Goal: Find specific page/section: Find specific page/section

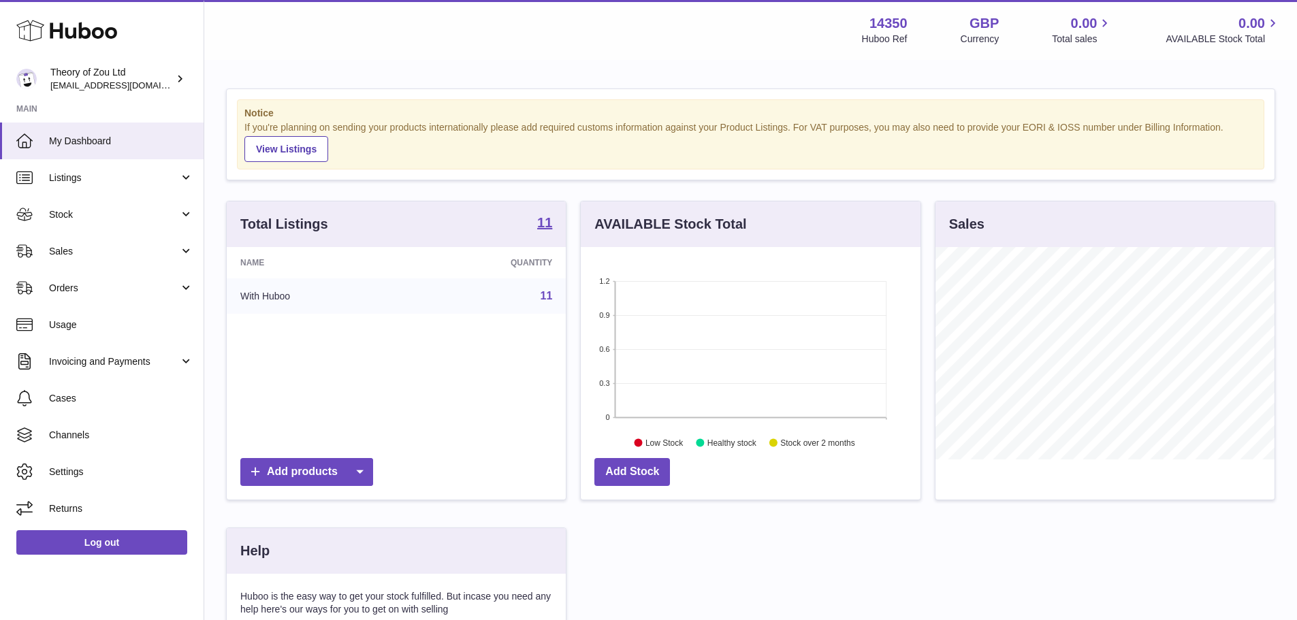
scroll to position [212, 340]
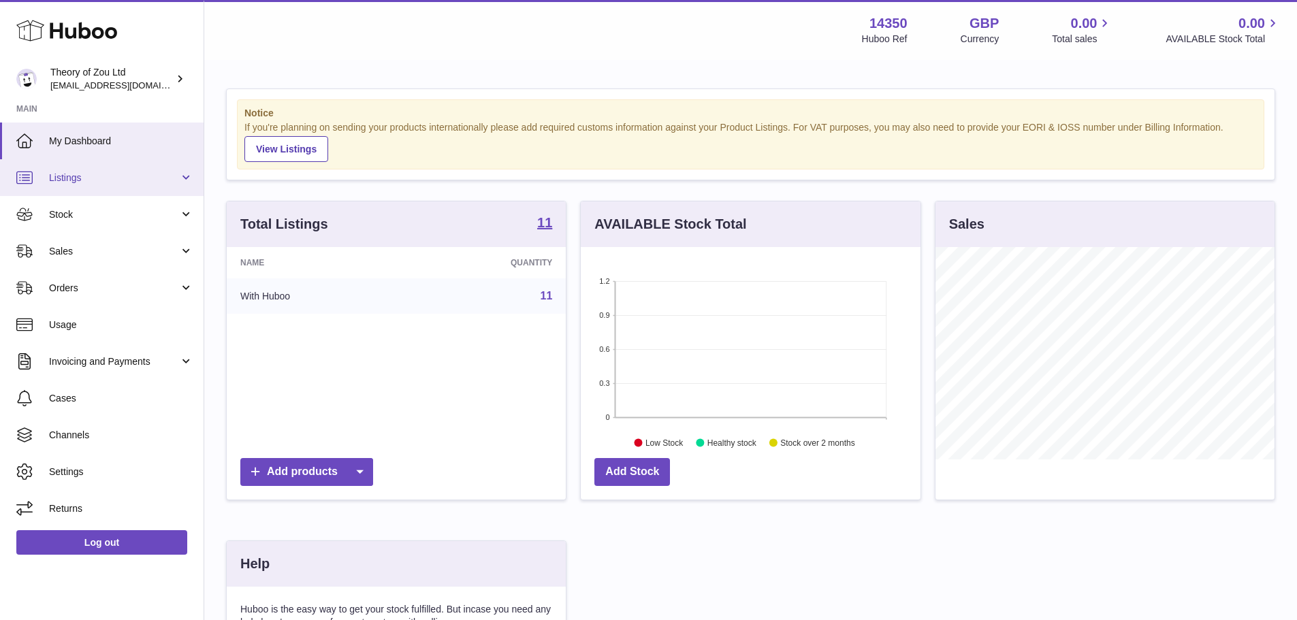
click at [106, 185] on link "Listings" at bounding box center [102, 177] width 204 height 37
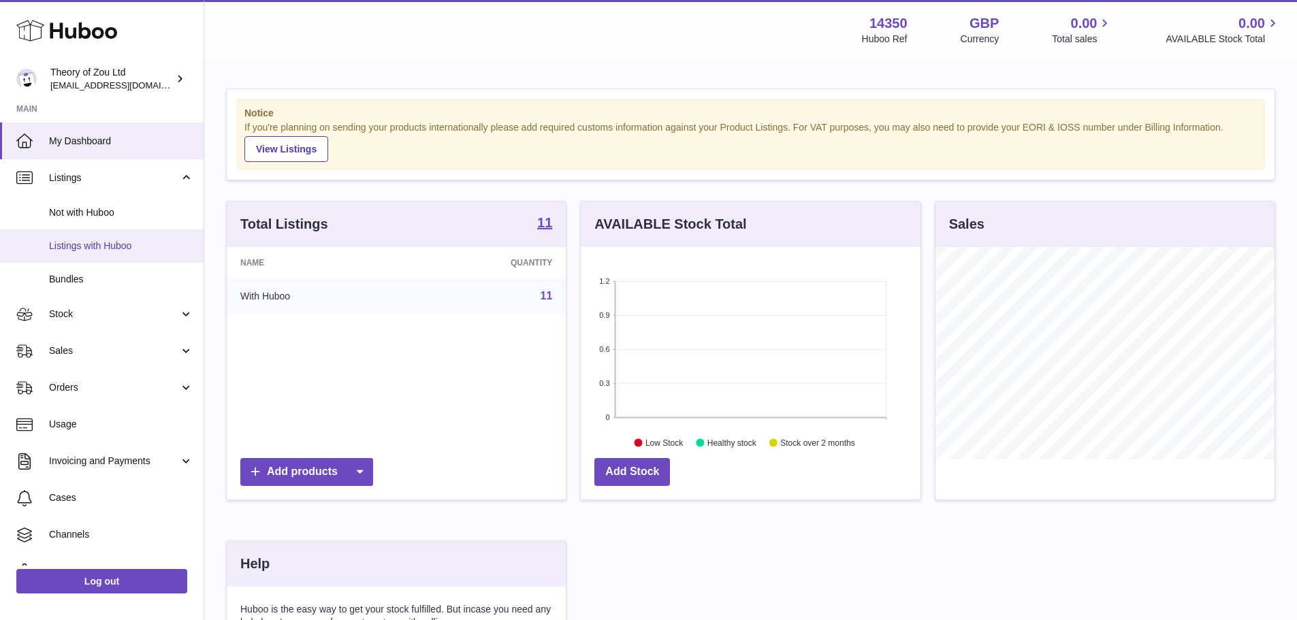
click at [111, 240] on span "Listings with Huboo" at bounding box center [121, 246] width 144 height 13
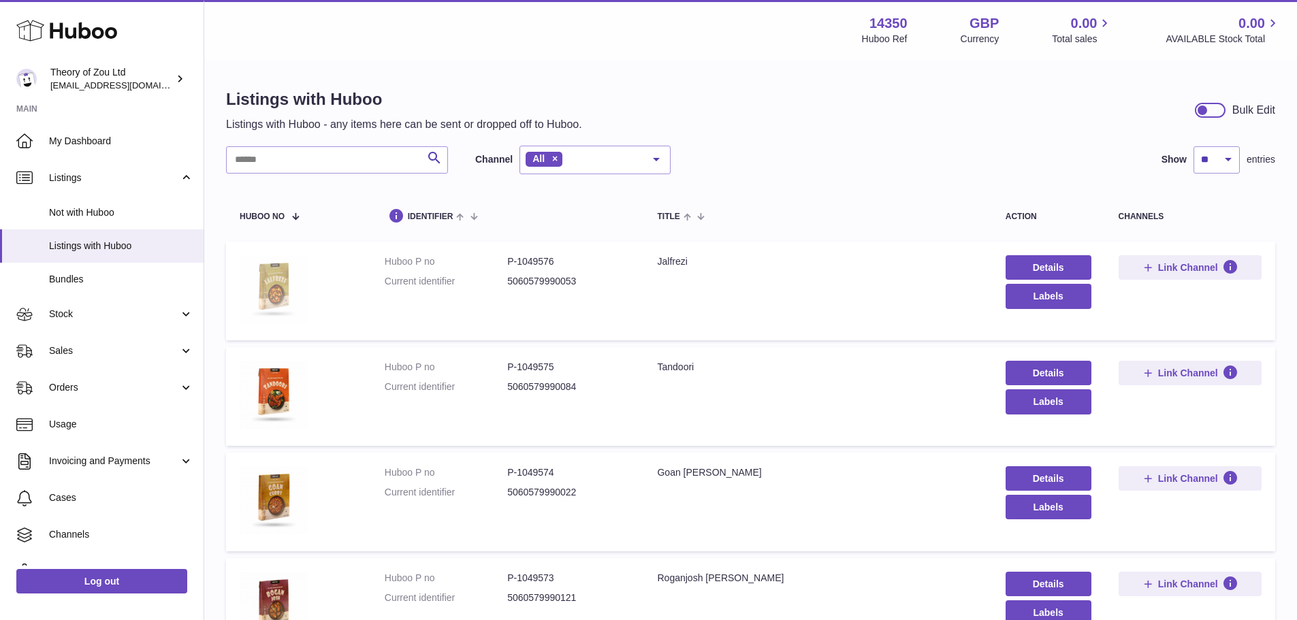
click at [285, 272] on img at bounding box center [274, 289] width 68 height 68
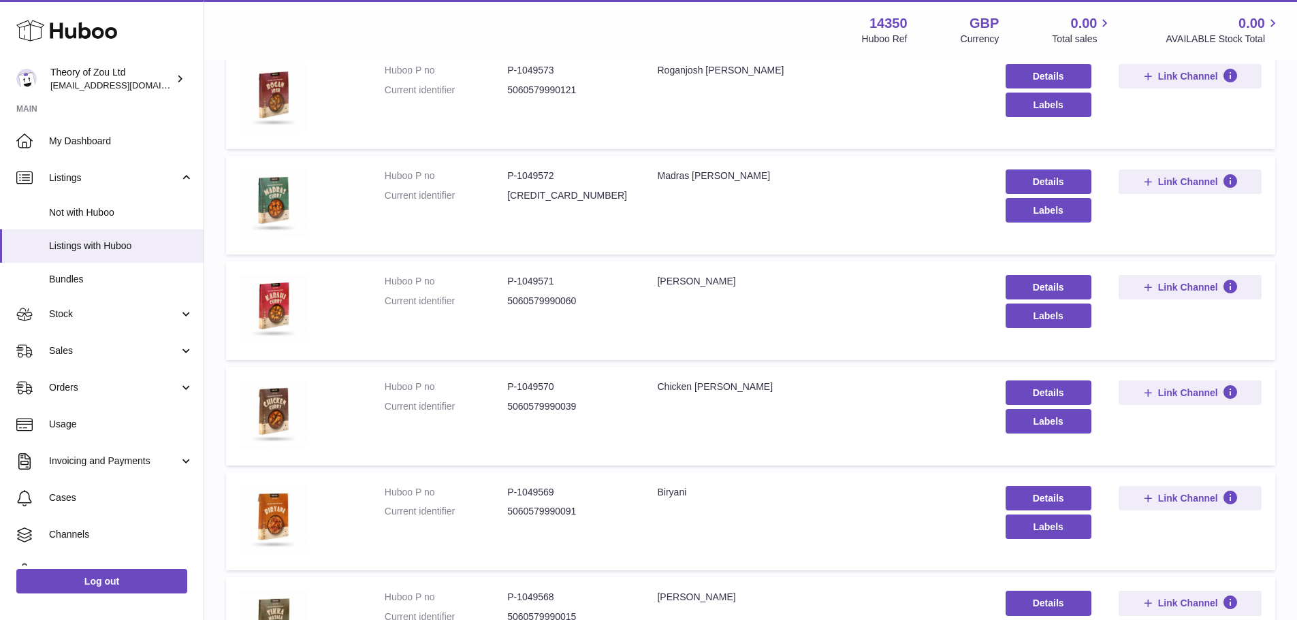
scroll to position [613, 0]
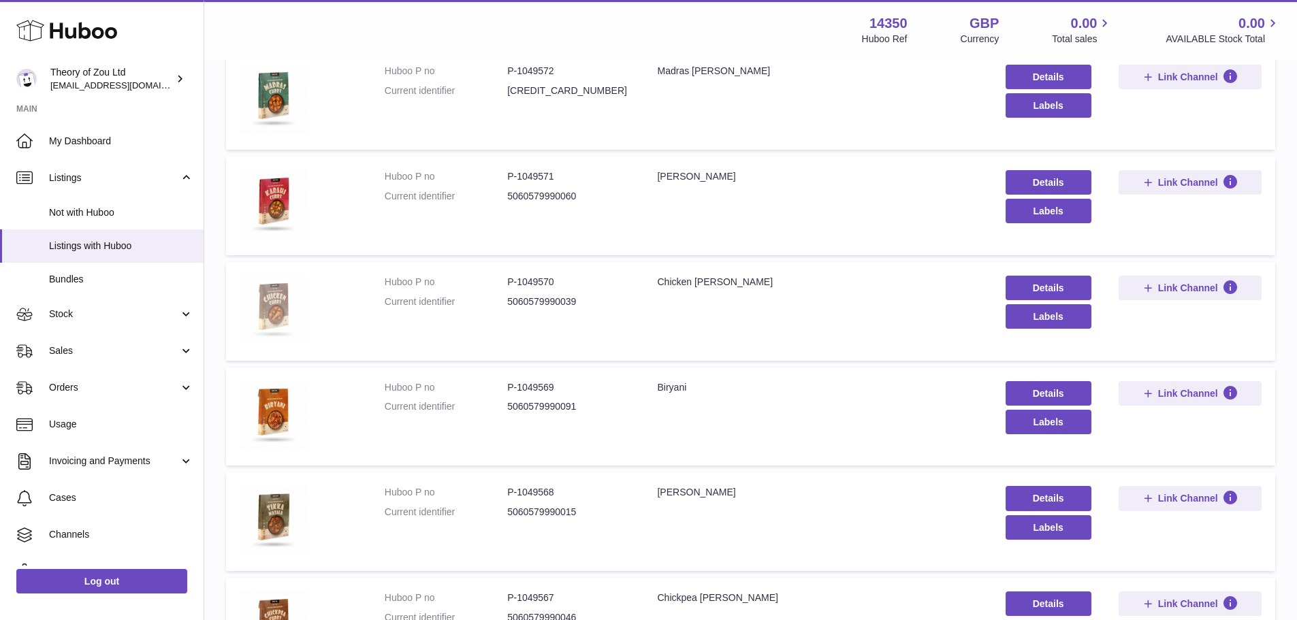
click at [264, 333] on img at bounding box center [274, 310] width 68 height 68
